Goal: Find specific page/section: Find specific page/section

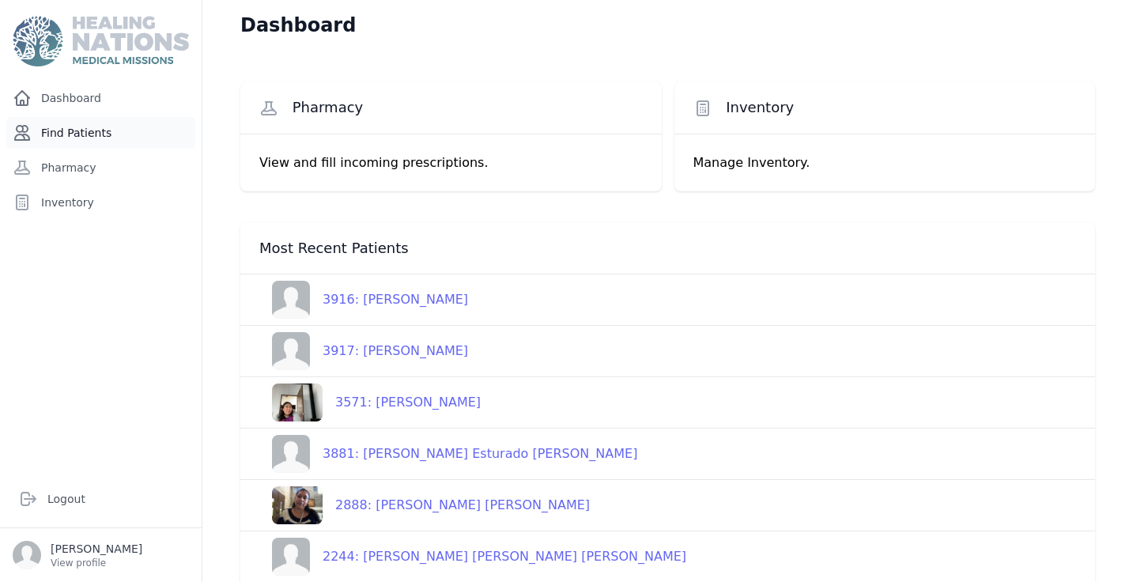
click at [99, 134] on link "Find Patients" at bounding box center [100, 133] width 189 height 32
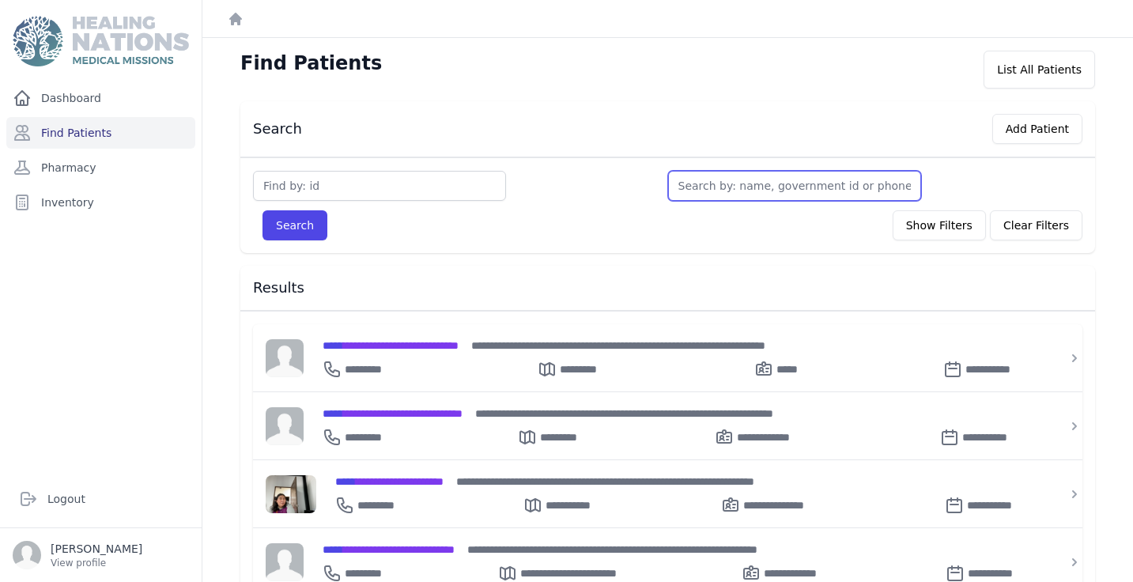
click at [755, 191] on input "text" at bounding box center [794, 186] width 253 height 30
type input "A"
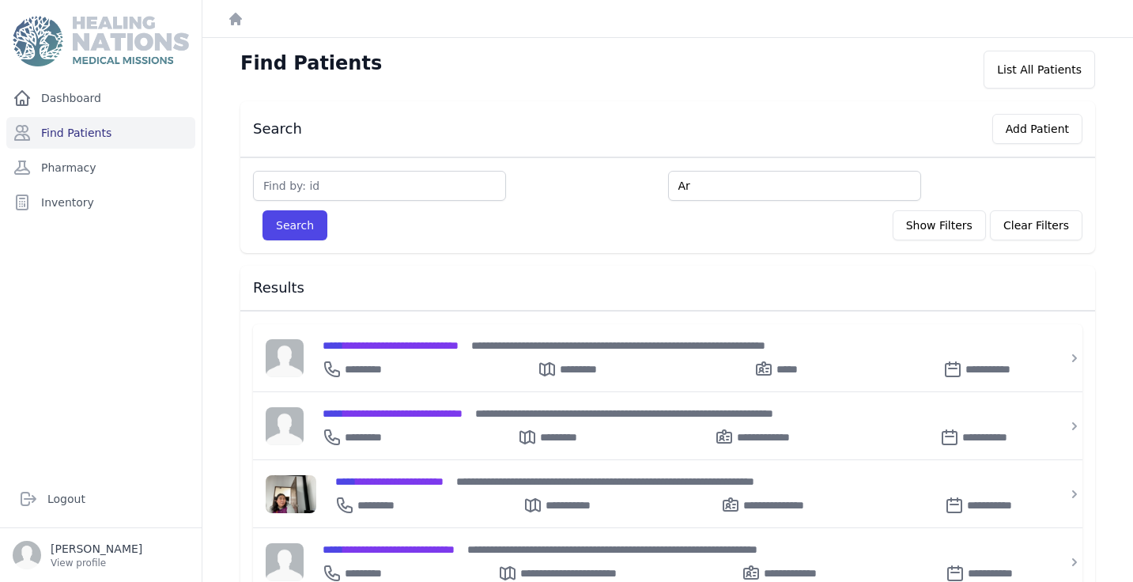
type input "Ar"
type input "Art"
type input "Artu"
type input "Artur"
type input "Arturo"
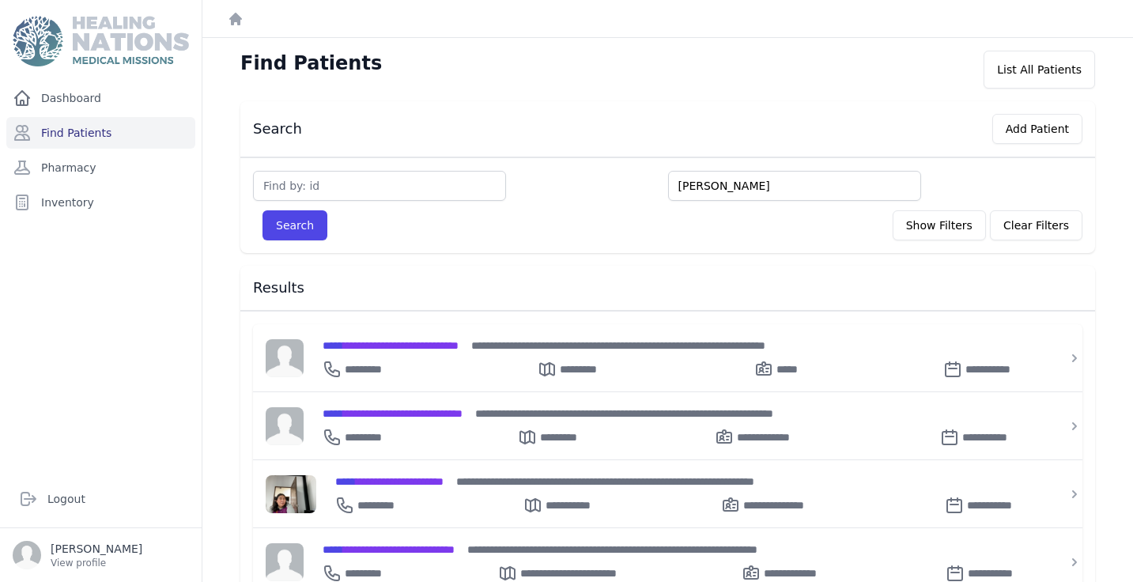
type input "Arturo"
type input "Arturo Da"
type input "Arturo Dav"
type input "Arturo Davi"
type input "Arturo David"
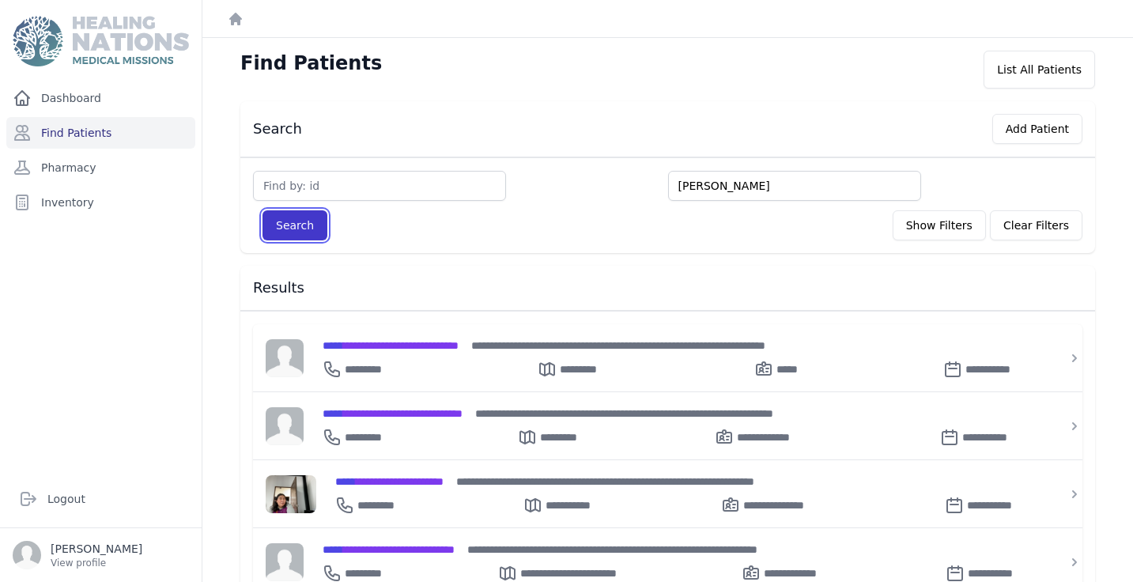
click at [306, 227] on button "Search" at bounding box center [294, 225] width 65 height 30
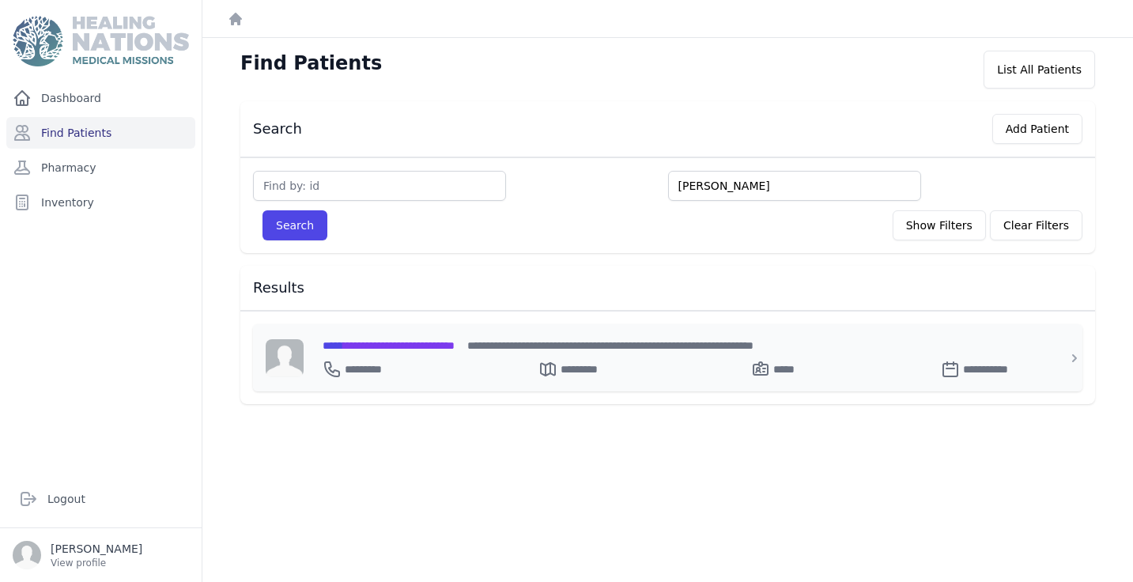
click at [429, 346] on span "**********" at bounding box center [389, 345] width 132 height 11
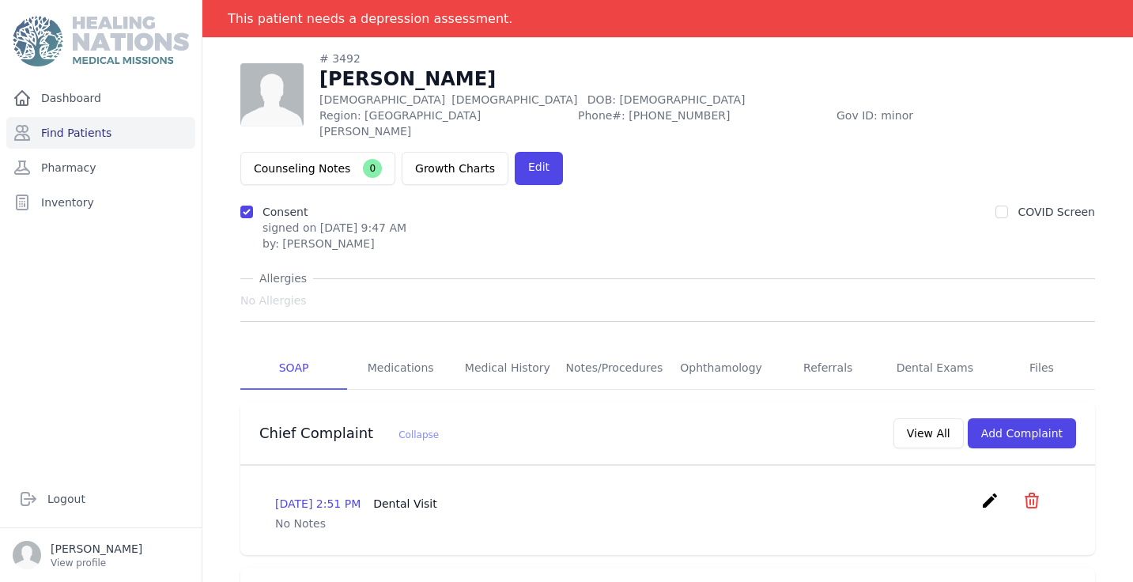
scroll to position [40, 0]
click at [730, 345] on link "Ophthamology" at bounding box center [721, 366] width 107 height 43
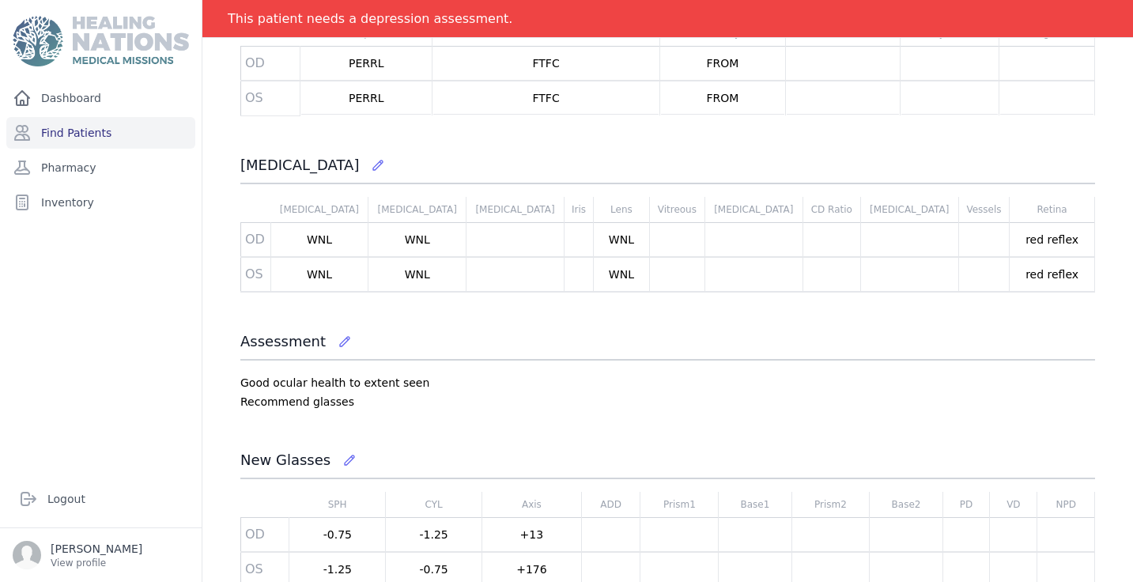
scroll to position [2008, 0]
